Goal: Connect with others: Connect with other users

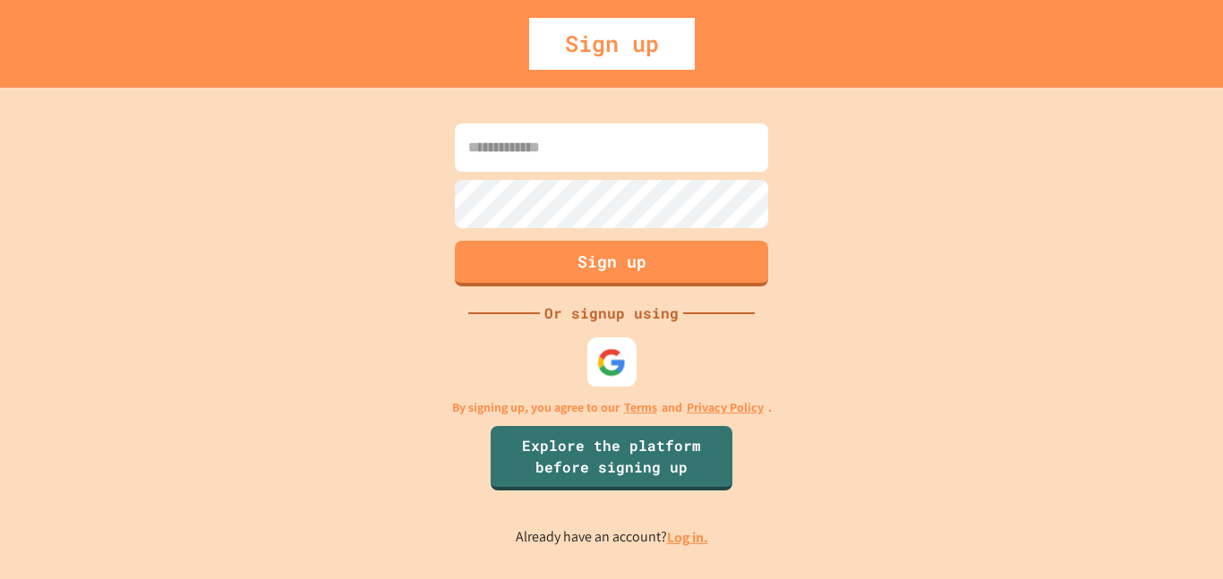
click at [626, 364] on img at bounding box center [612, 362] width 30 height 30
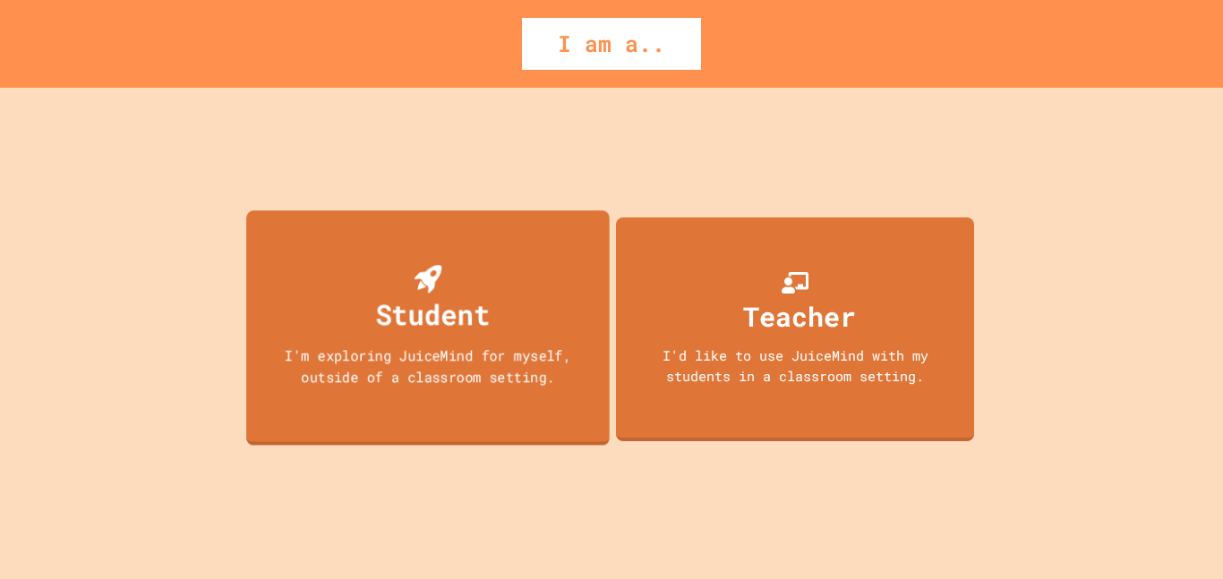
click at [455, 383] on div "I'm exploring JuiceMind for myself, outside of a classroom setting." at bounding box center [427, 366] width 327 height 42
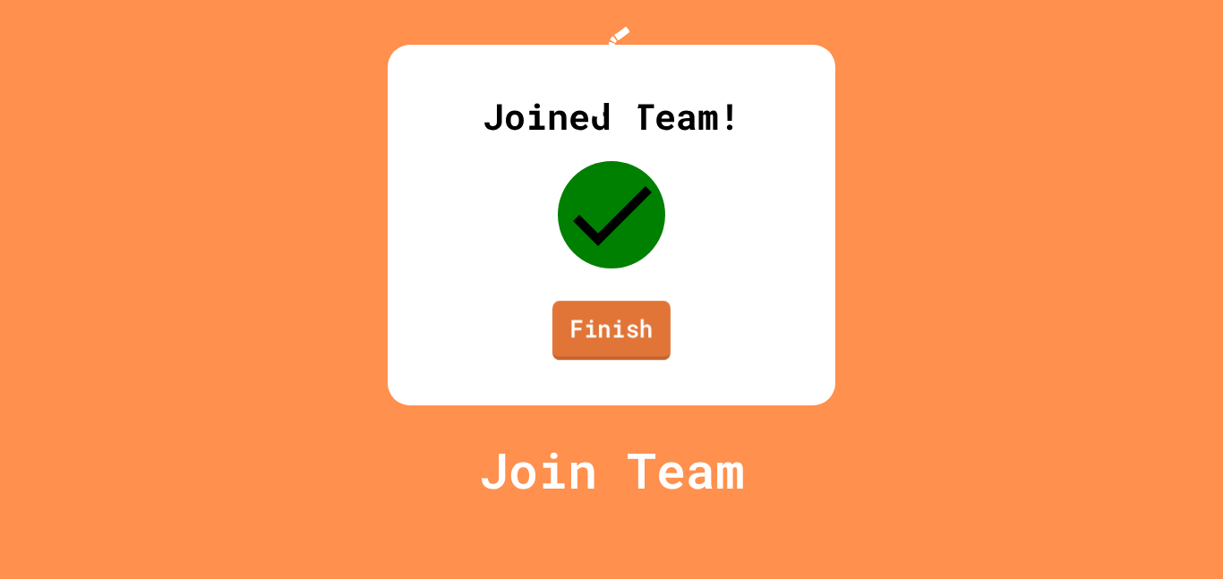
click at [622, 360] on link "Finish" at bounding box center [611, 330] width 118 height 59
